Goal: Task Accomplishment & Management: Manage account settings

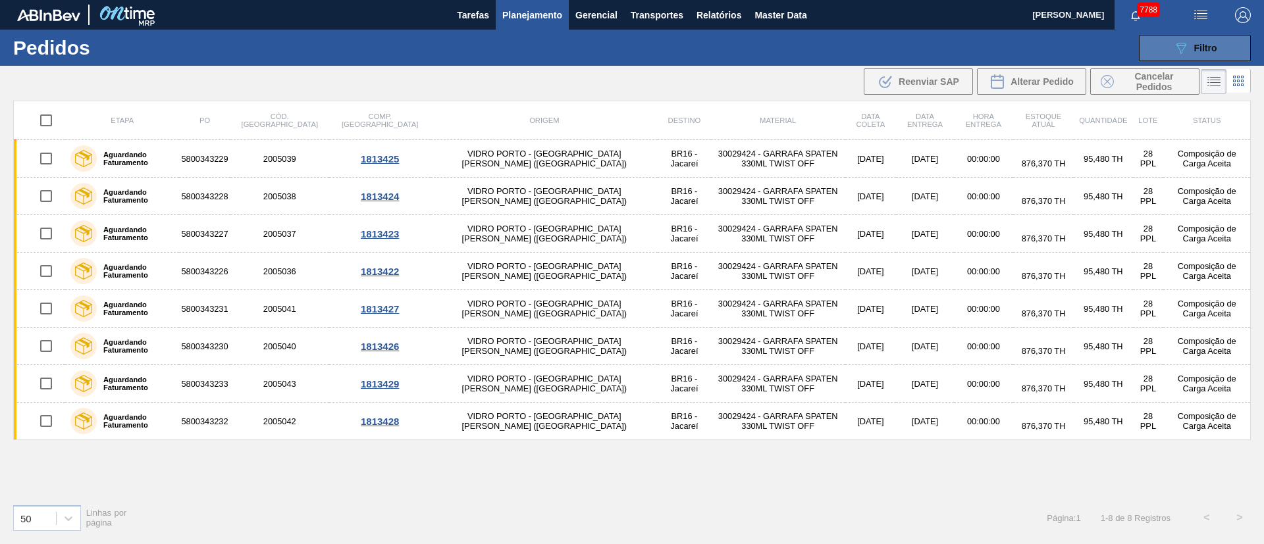
click at [1187, 51] on icon "089F7B8B-B2A5-4AFE-B5C0-19BA573D28AC" at bounding box center [1181, 48] width 16 height 16
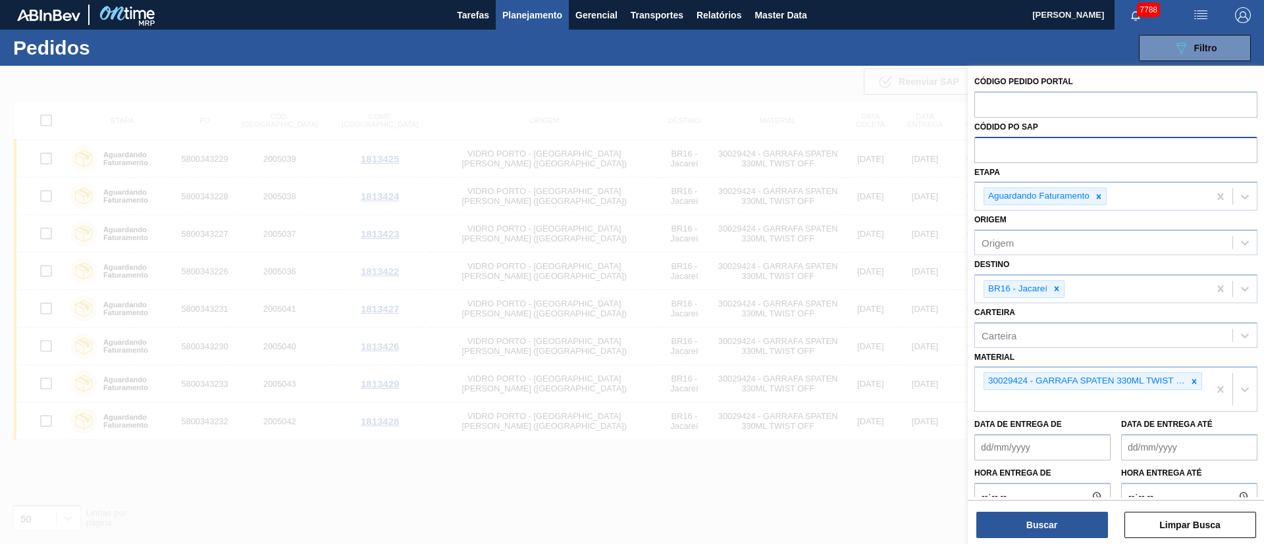
click at [1031, 144] on input "text" at bounding box center [1115, 149] width 283 height 25
paste input "text"
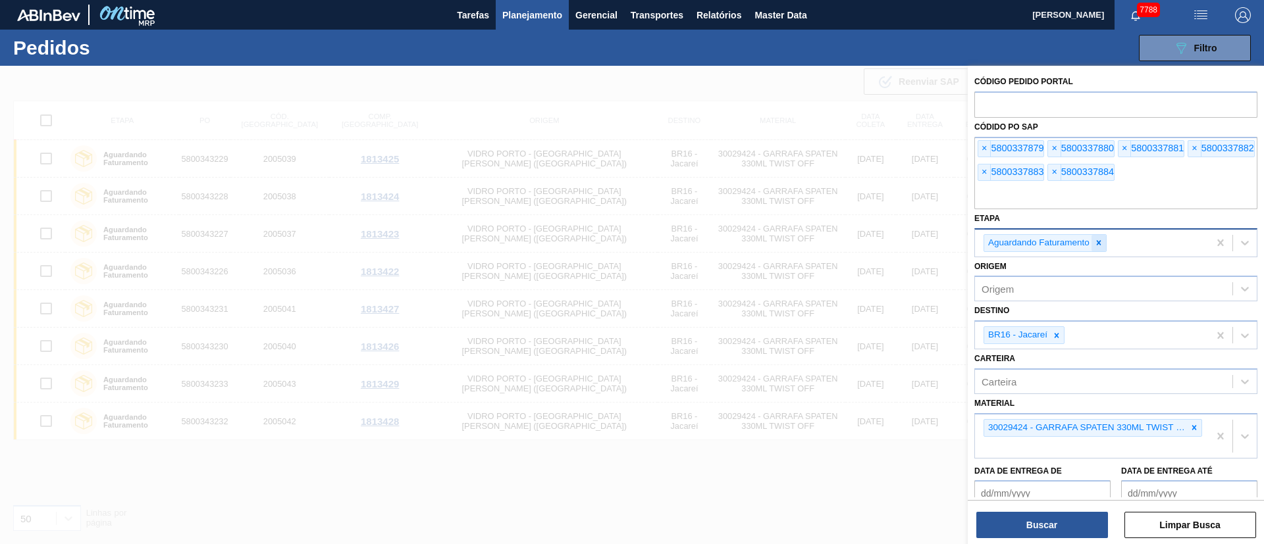
click at [1098, 246] on icon at bounding box center [1098, 242] width 9 height 9
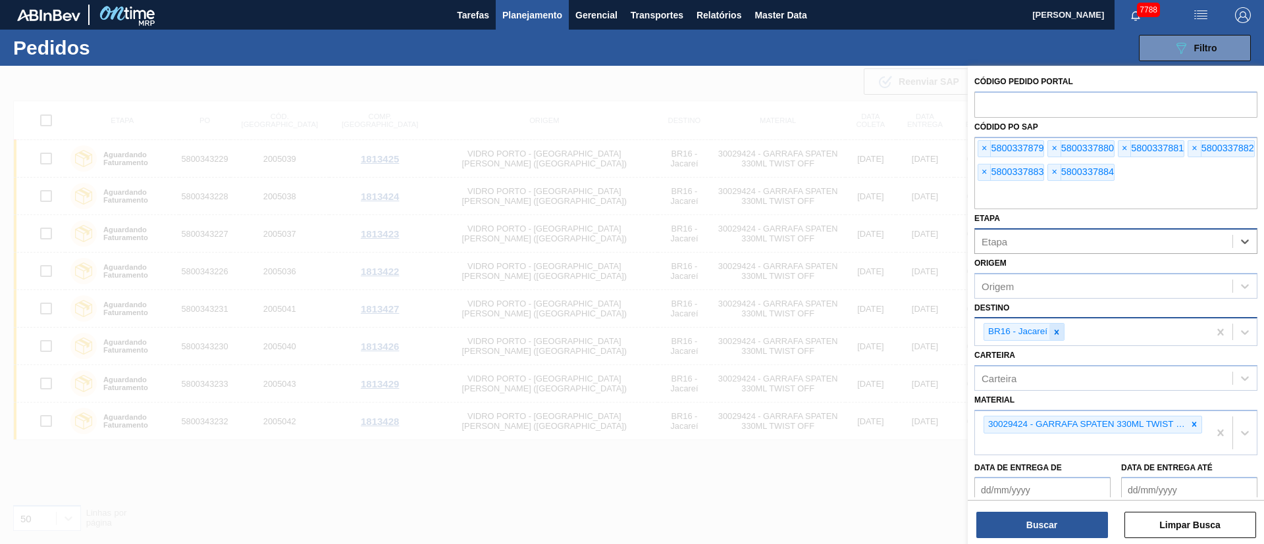
click at [1055, 334] on icon at bounding box center [1056, 332] width 5 height 5
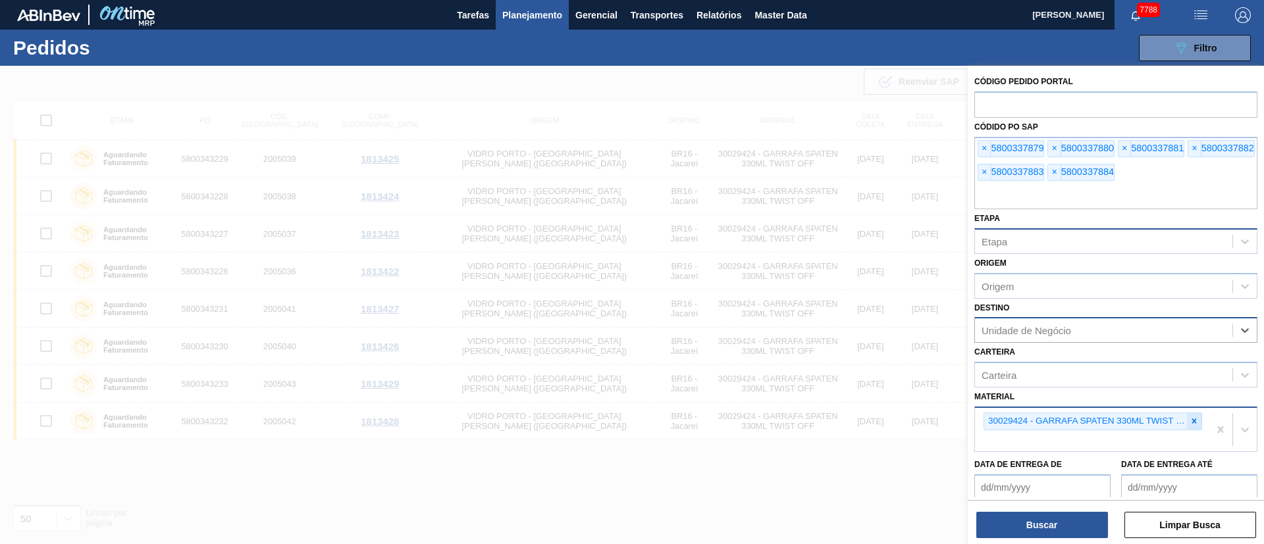
click at [1192, 417] on icon at bounding box center [1193, 421] width 9 height 9
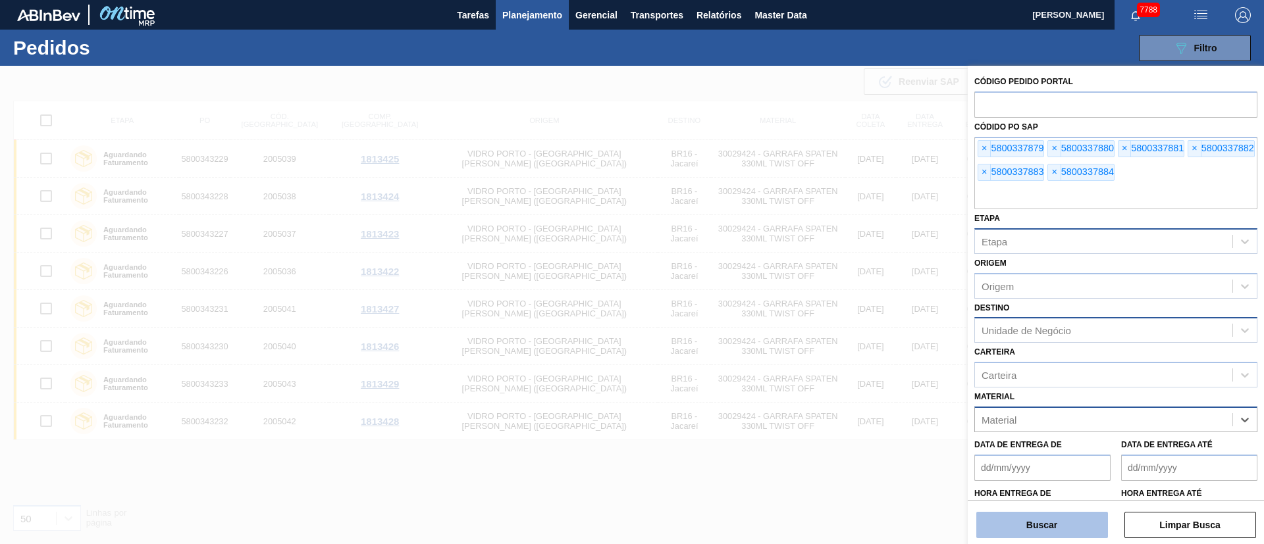
click at [1044, 537] on button "Buscar" at bounding box center [1042, 525] width 132 height 26
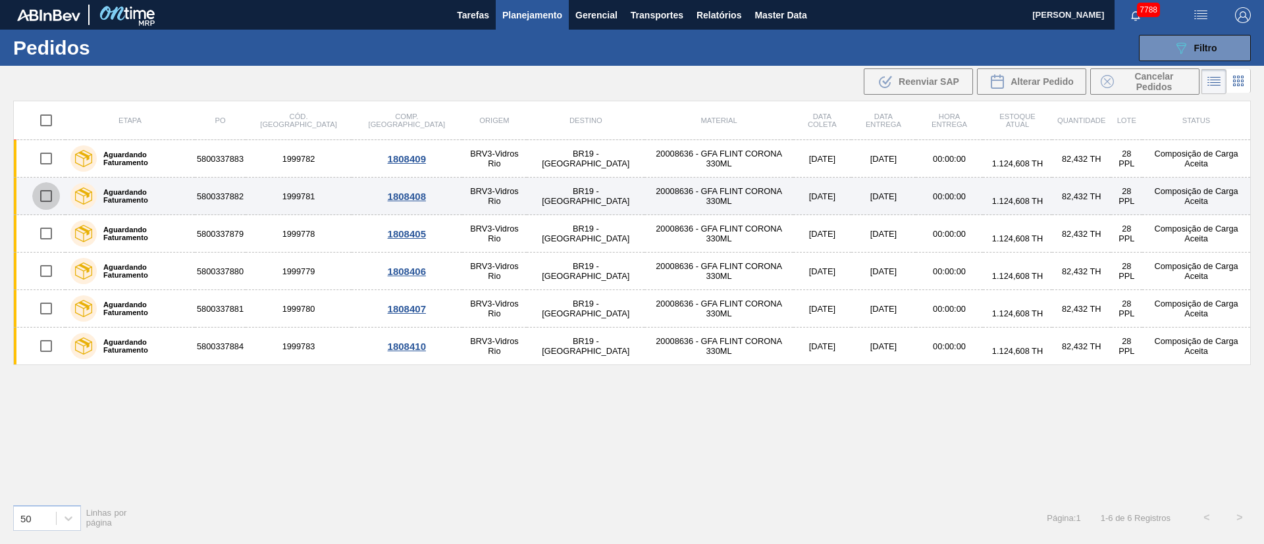
drag, startPoint x: 51, startPoint y: 187, endPoint x: 51, endPoint y: 196, distance: 9.2
click at [51, 188] on input "checkbox" at bounding box center [46, 196] width 28 height 28
checkbox input "true"
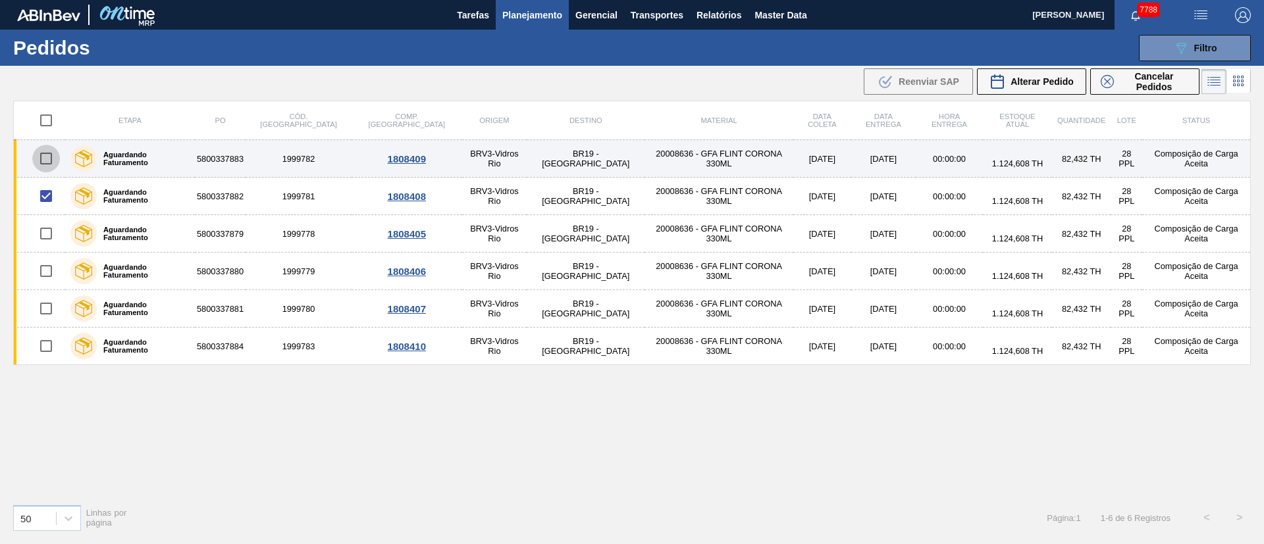
click at [45, 151] on input "checkbox" at bounding box center [46, 159] width 28 height 28
checkbox input "true"
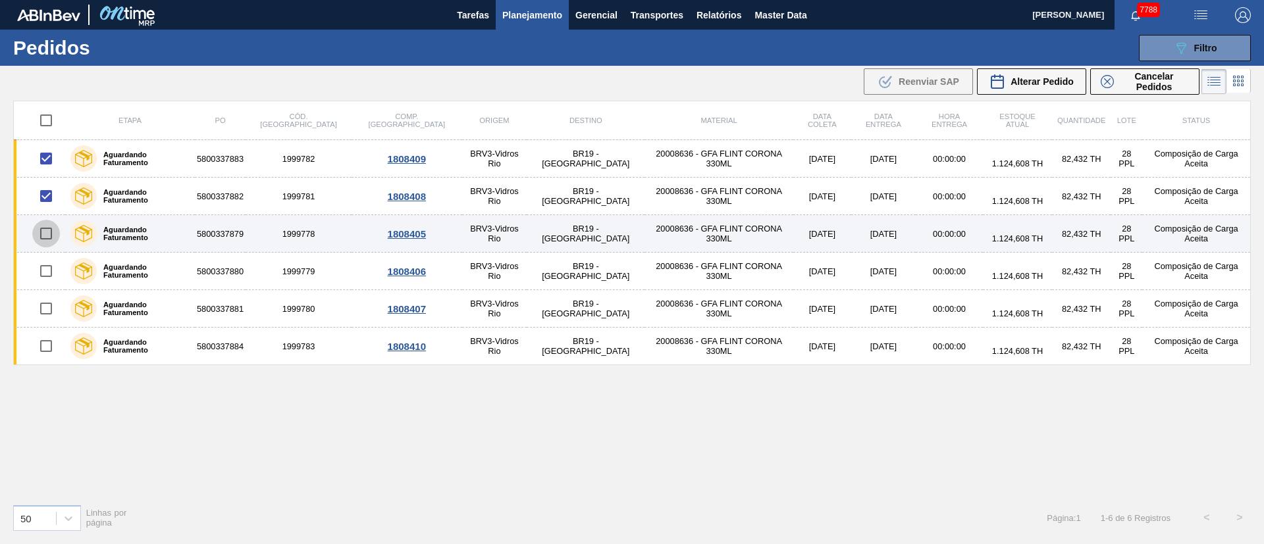
click at [51, 228] on input "checkbox" at bounding box center [46, 234] width 28 height 28
checkbox input "true"
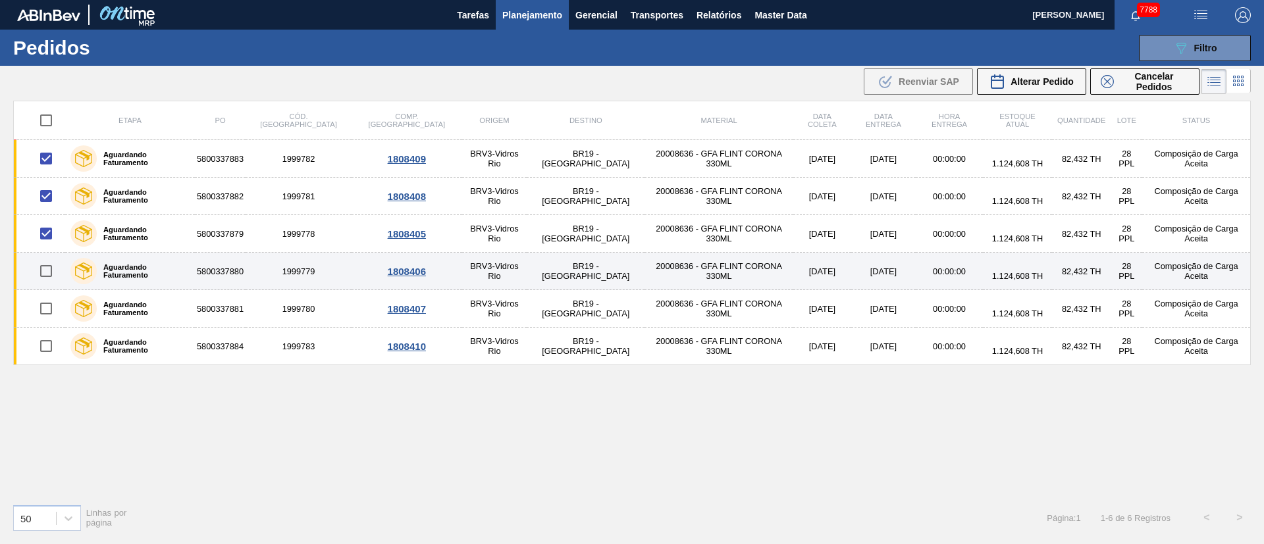
click at [48, 267] on input "checkbox" at bounding box center [46, 271] width 28 height 28
checkbox input "true"
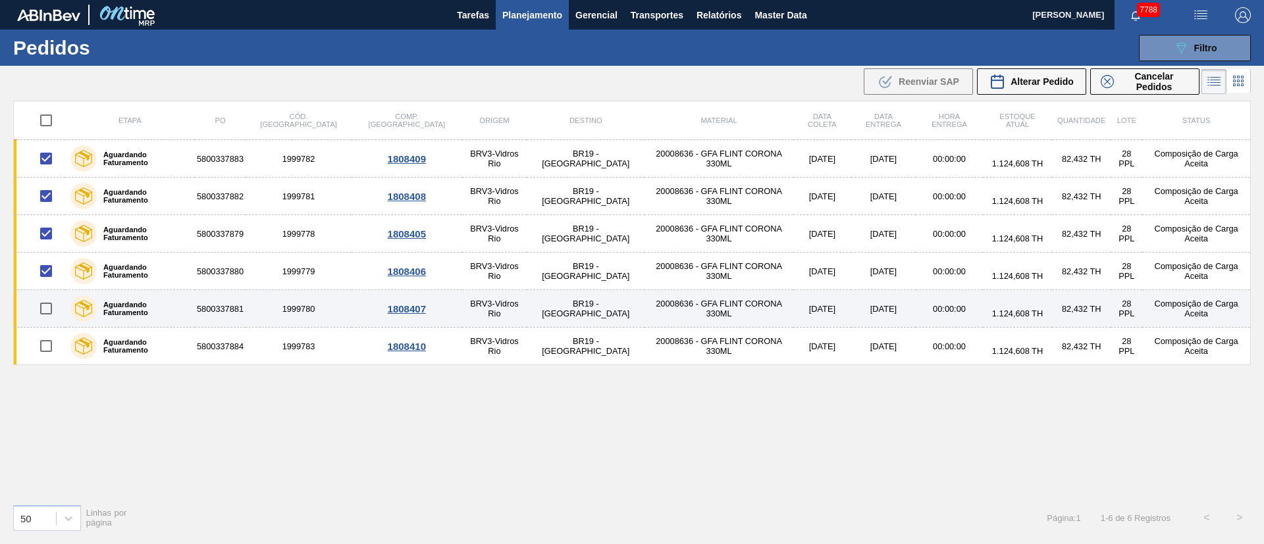
click at [51, 311] on input "checkbox" at bounding box center [46, 309] width 28 height 28
checkbox input "true"
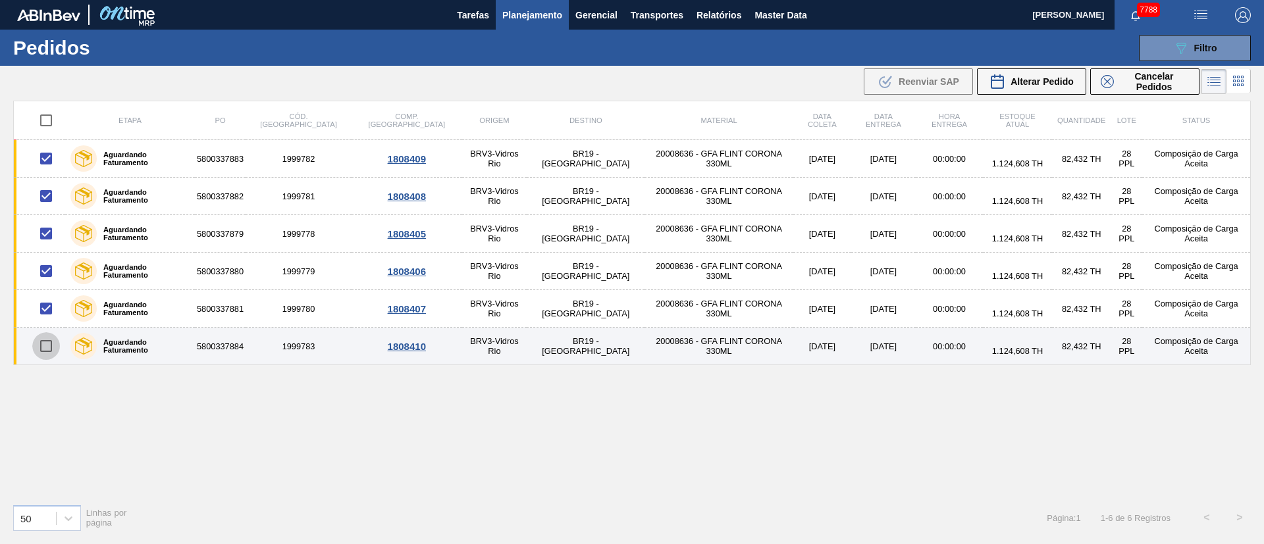
click at [48, 347] on input "checkbox" at bounding box center [46, 346] width 28 height 28
checkbox input "true"
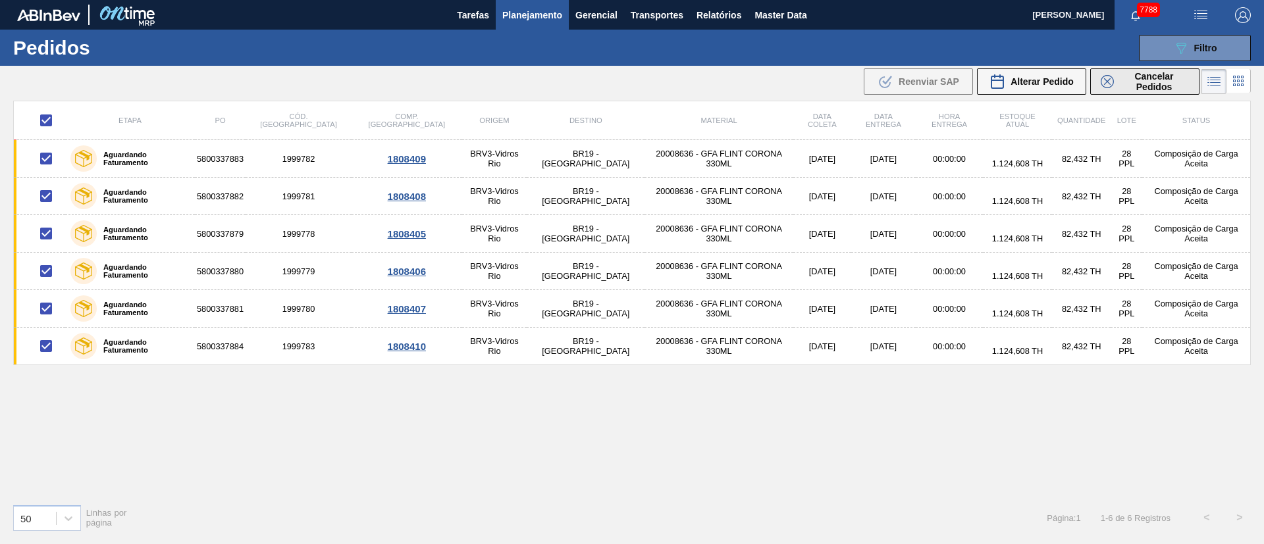
click at [1163, 83] on span "Cancelar Pedidos" at bounding box center [1154, 81] width 70 height 21
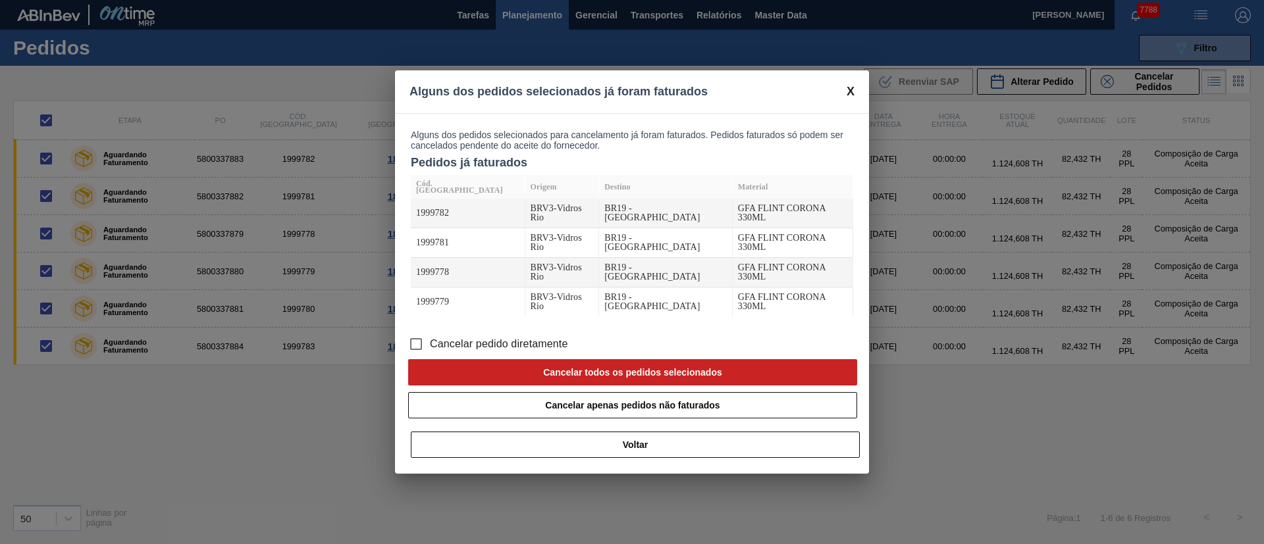
click at [418, 342] on input "Cancelar pedido diretamente" at bounding box center [416, 344] width 28 height 28
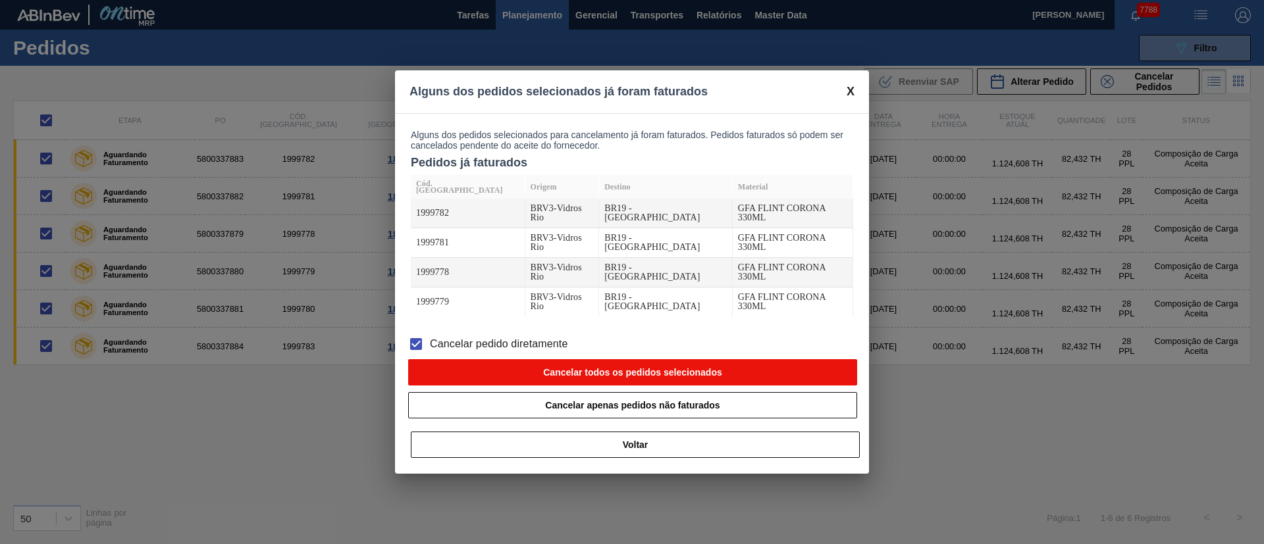
click at [571, 360] on button "Cancelar todos os pedidos selecionados" at bounding box center [632, 372] width 449 height 26
checkbox input "false"
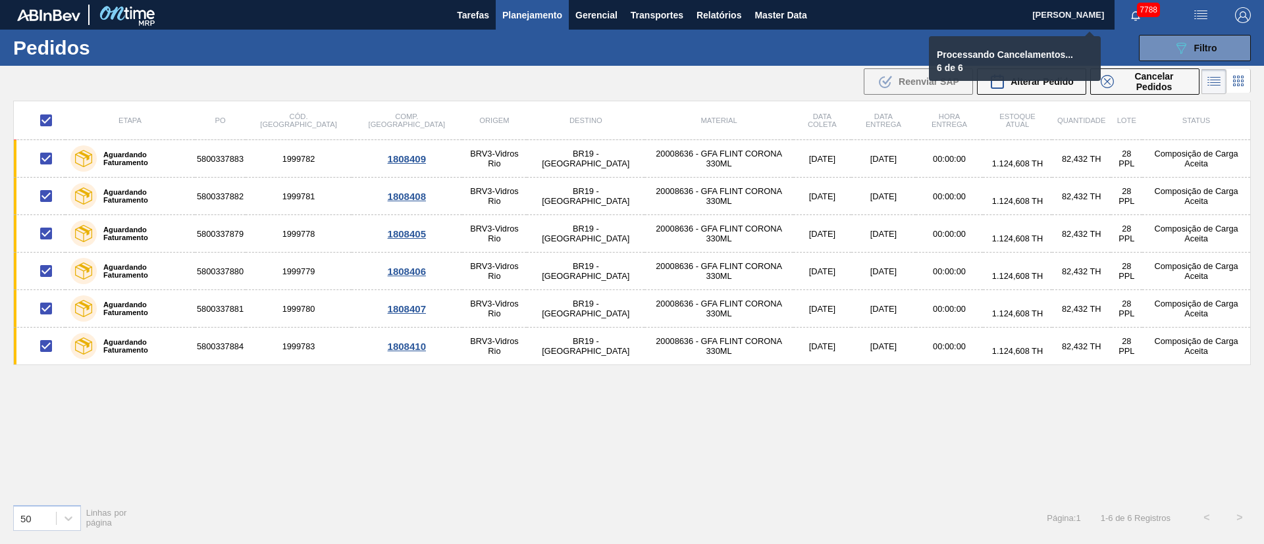
checkbox input "false"
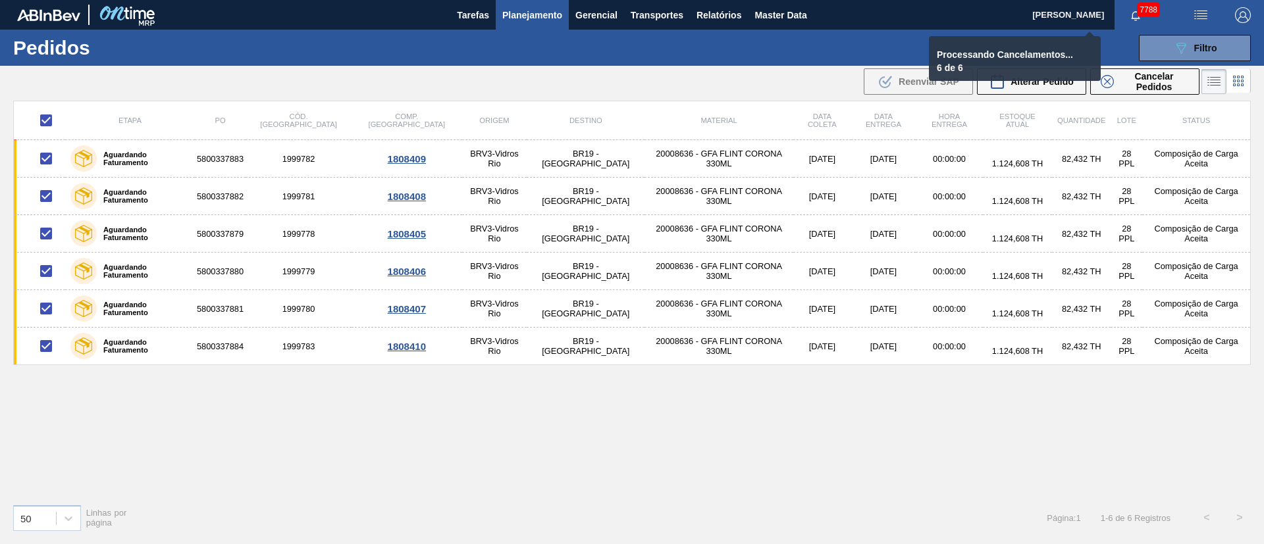
checkbox input "false"
